Goal: Communication & Community: Answer question/provide support

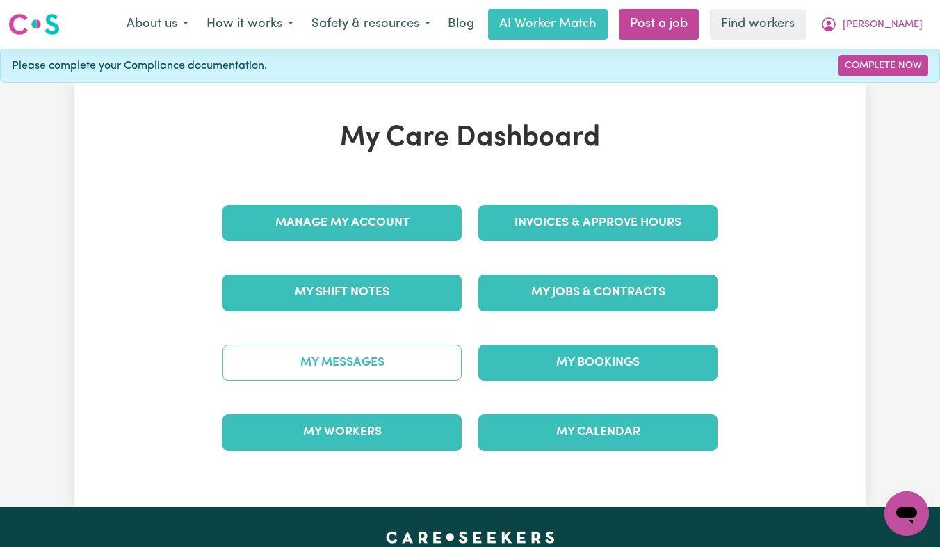
click at [352, 364] on link "My Messages" at bounding box center [341, 363] width 239 height 36
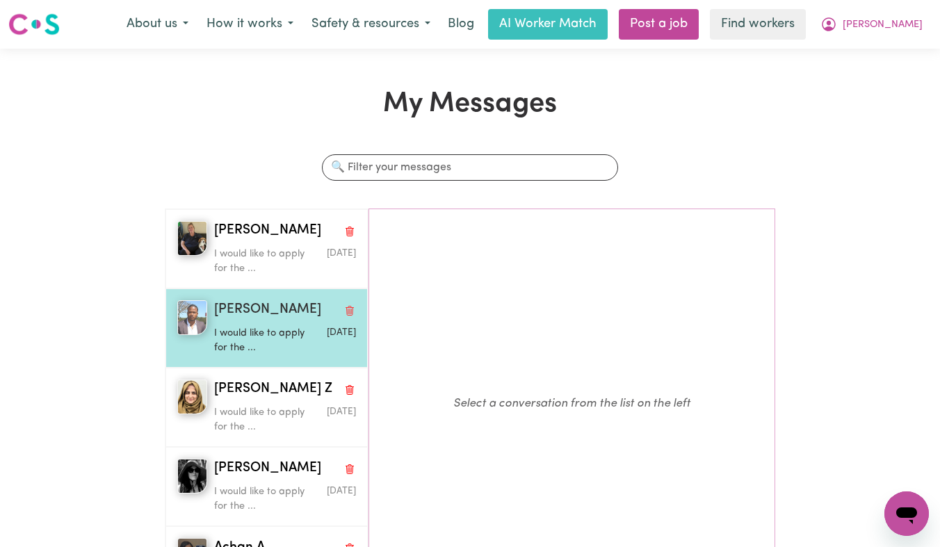
click at [293, 341] on p "I would like to apply for the ..." at bounding box center [261, 341] width 95 height 30
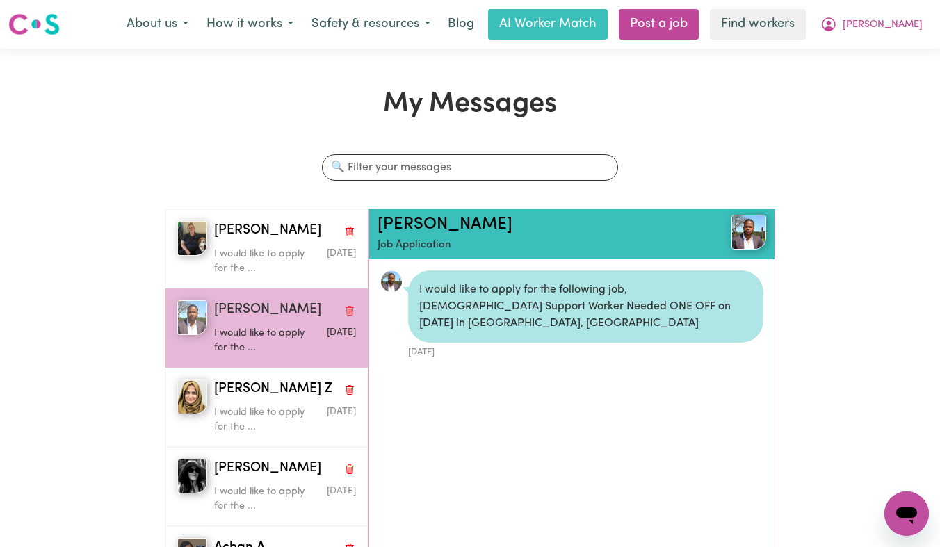
scroll to position [8, 0]
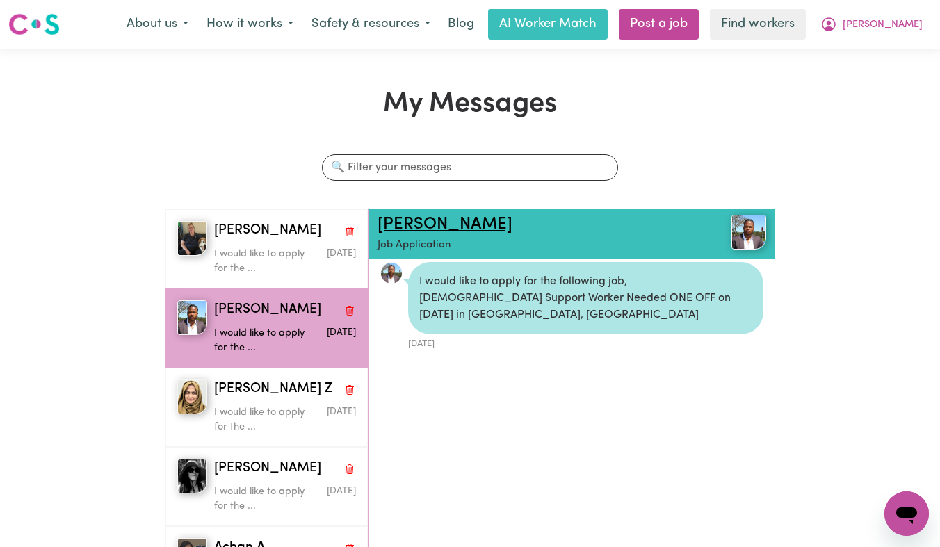
click at [421, 230] on link "[PERSON_NAME]" at bounding box center [444, 224] width 135 height 17
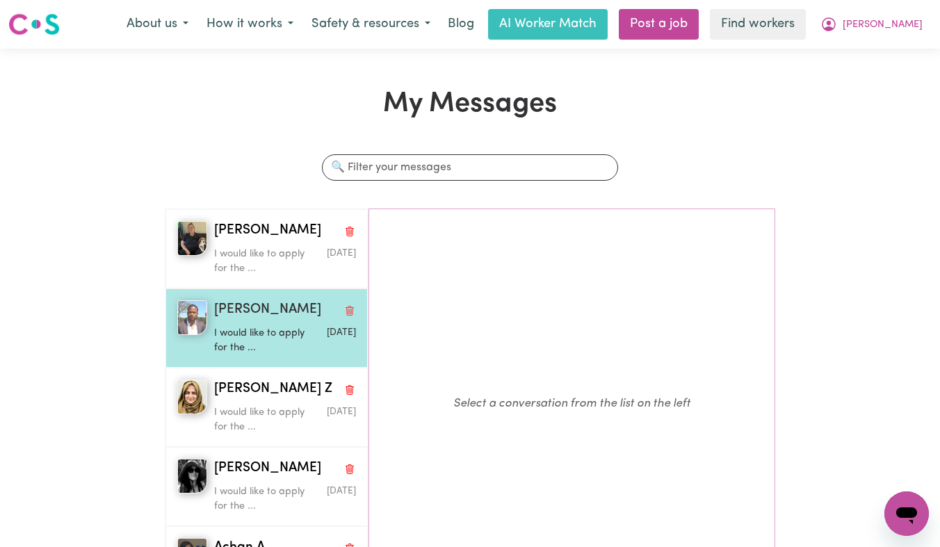
click at [239, 326] on p "I would like to apply for the ..." at bounding box center [261, 341] width 95 height 30
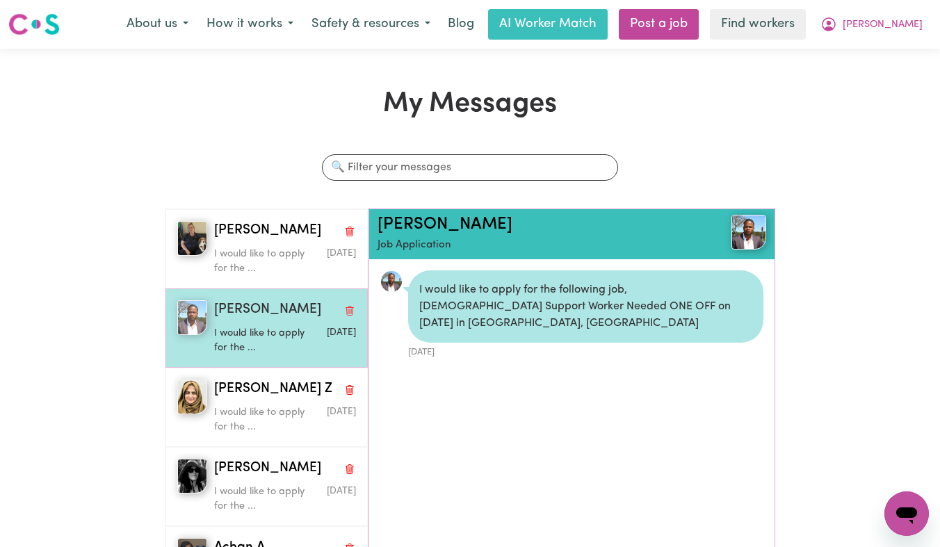
scroll to position [8, 0]
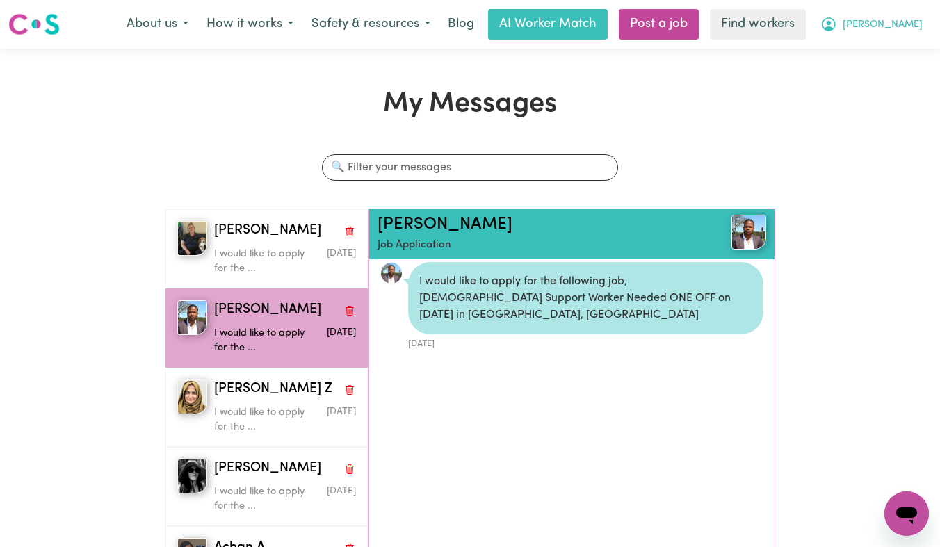
click at [837, 18] on icon "My Account" at bounding box center [828, 24] width 17 height 17
click at [879, 89] on link "Logout" at bounding box center [876, 80] width 110 height 26
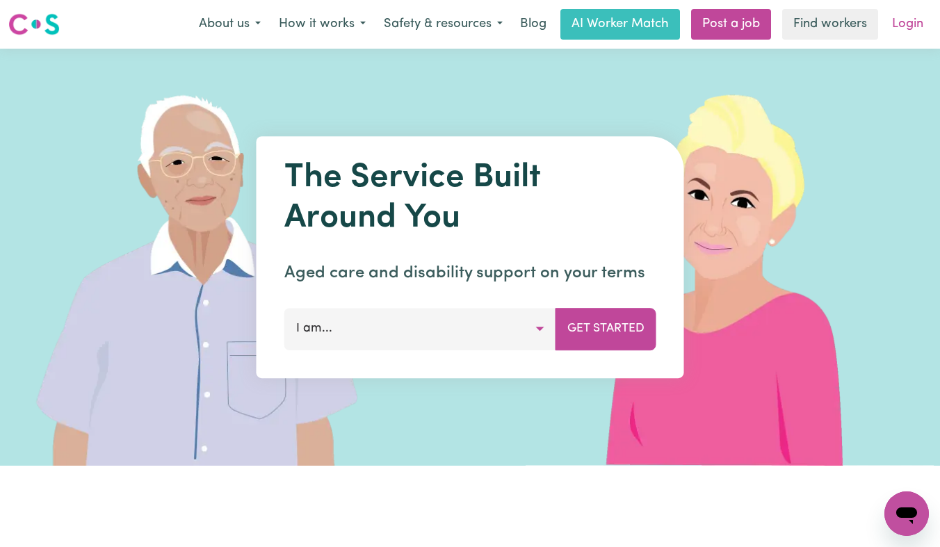
click at [922, 18] on link "Login" at bounding box center [907, 24] width 48 height 31
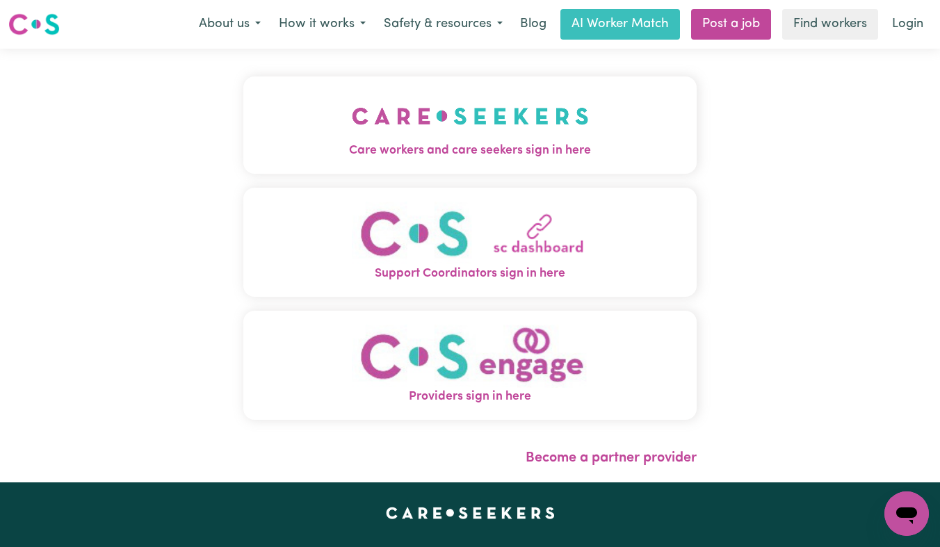
click at [416, 179] on div "Care workers and care seekers sign in here Support Coordinators sign in here Pr…" at bounding box center [469, 254] width 453 height 357
click at [420, 156] on span "Care workers and care seekers sign in here" at bounding box center [469, 151] width 453 height 18
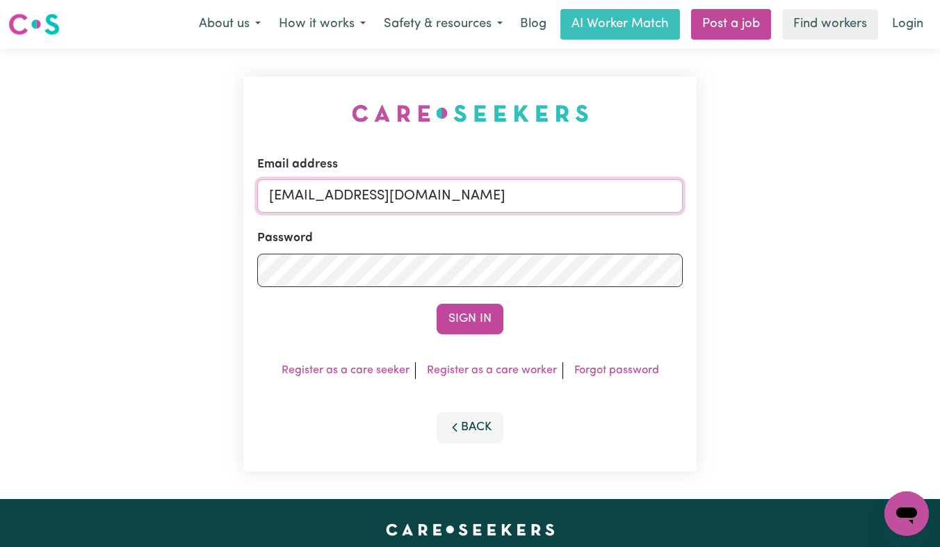
drag, startPoint x: 630, startPoint y: 199, endPoint x: 343, endPoint y: 201, distance: 287.8
click at [343, 201] on input "[EMAIL_ADDRESS][DOMAIN_NAME]" at bounding box center [469, 195] width 425 height 33
paste input "SarwanRoopraPAWA"
type input "[EMAIL_ADDRESS][DOMAIN_NAME]"
click at [436, 304] on button "Sign In" at bounding box center [469, 319] width 67 height 31
